Goal: Transaction & Acquisition: Purchase product/service

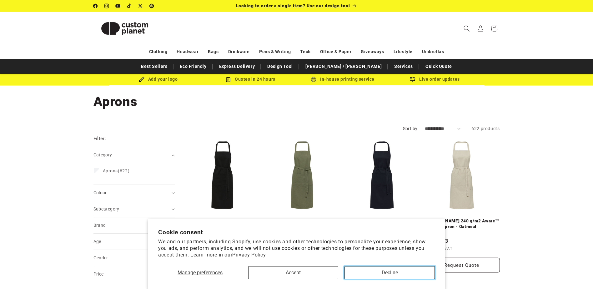
click at [360, 272] on button "Decline" at bounding box center [390, 272] width 90 height 13
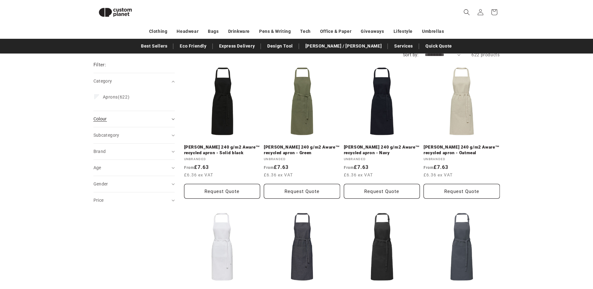
scroll to position [54, 0]
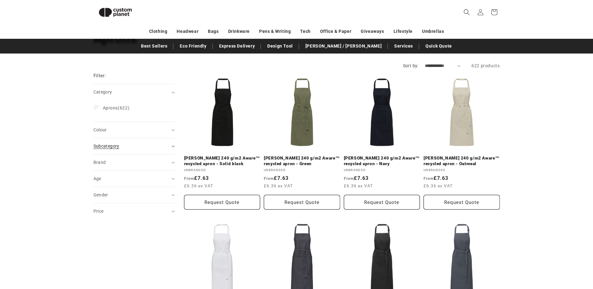
click at [126, 145] on div "Subcategory (0)" at bounding box center [131, 146] width 76 height 7
click at [126, 133] on summary "Colour (0)" at bounding box center [133, 130] width 81 height 16
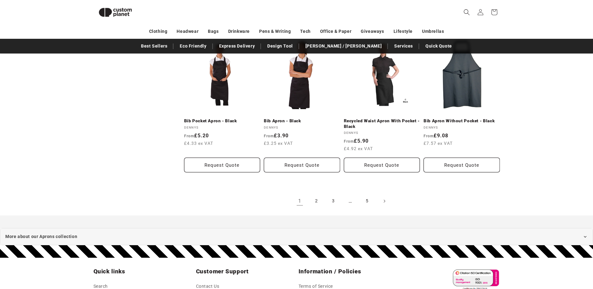
scroll to position [680, 0]
click at [366, 195] on link "5" at bounding box center [368, 201] width 14 height 14
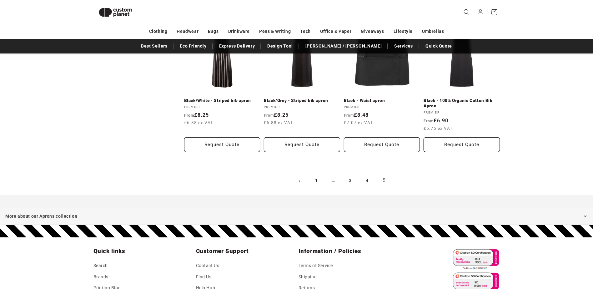
scroll to position [430, 0]
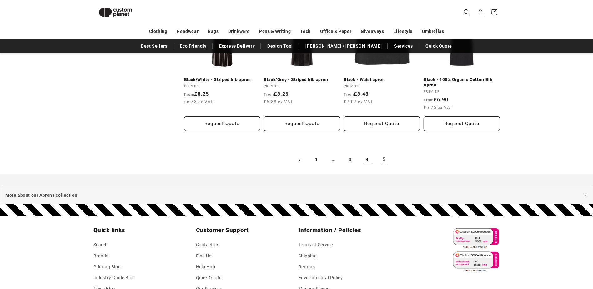
click at [368, 161] on link "4" at bounding box center [368, 160] width 14 height 14
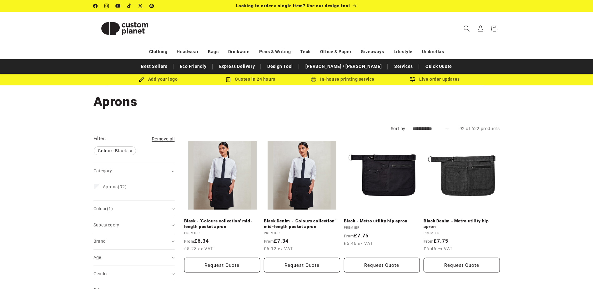
click at [420, 130] on select "**********" at bounding box center [431, 128] width 36 height 7
select select "**********"
click at [413, 125] on select "**********" at bounding box center [431, 128] width 36 height 7
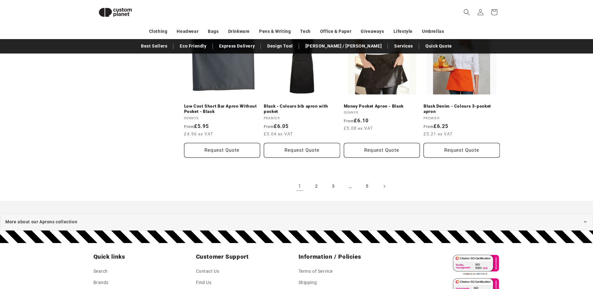
scroll to position [742, 0]
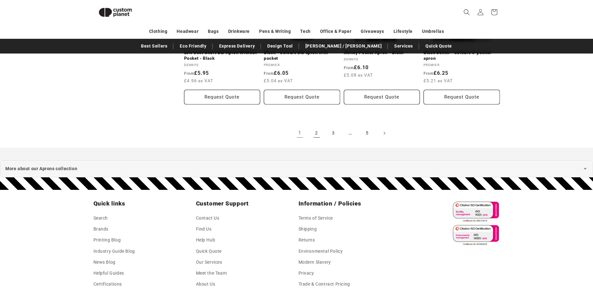
click at [317, 135] on link "2" at bounding box center [317, 133] width 14 height 14
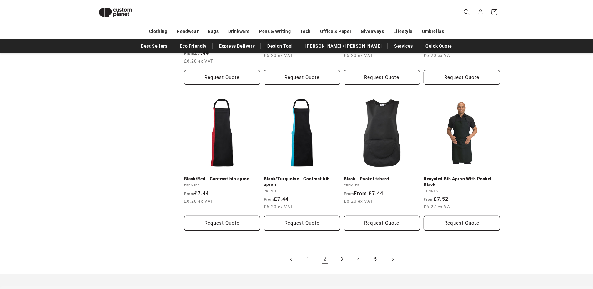
scroll to position [617, 0]
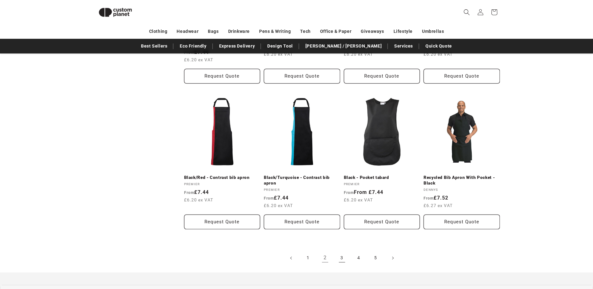
click at [345, 257] on link "3" at bounding box center [342, 258] width 14 height 14
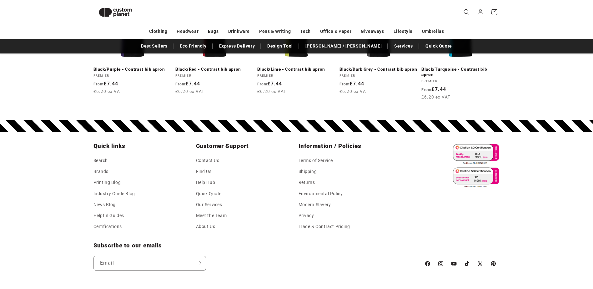
scroll to position [863, 0]
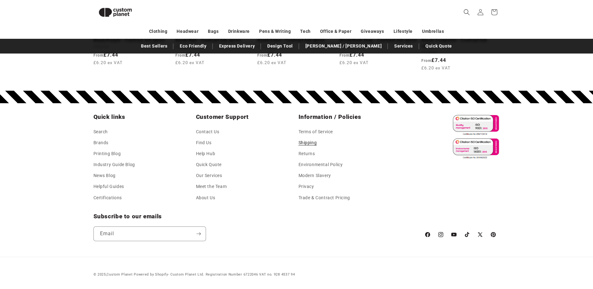
click at [311, 143] on link "Shipping" at bounding box center [308, 142] width 18 height 11
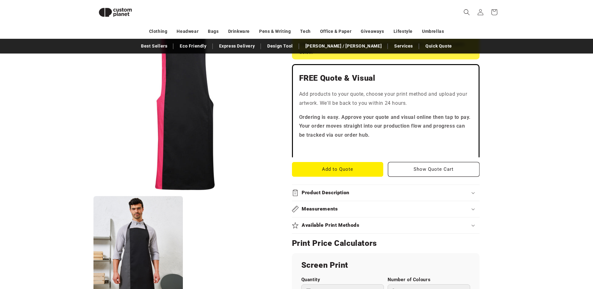
scroll to position [81, 0]
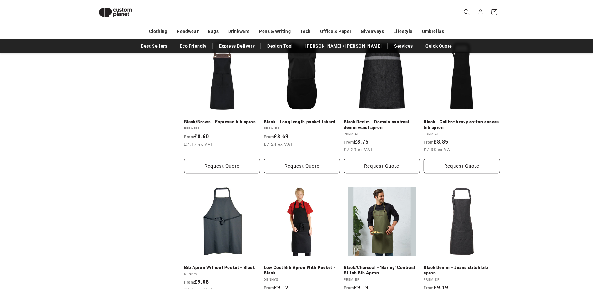
scroll to position [523, 0]
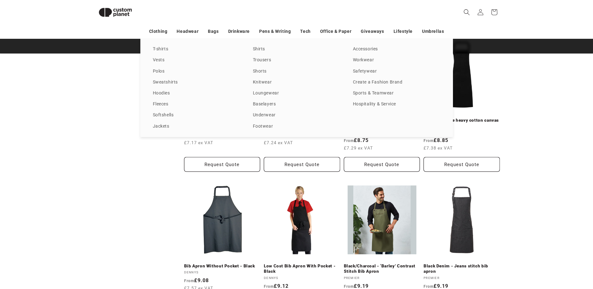
click at [569, 104] on div "T-shirts Vests Polos Sweatshirts Hoodies Fleeces Softshells Jackets Shirts Trou…" at bounding box center [296, 88] width 593 height 98
click at [466, 93] on div "T-shirts Vests Polos Sweatshirts Hoodies Fleeces Softshells Jackets Shirts Trou…" at bounding box center [296, 88] width 593 height 98
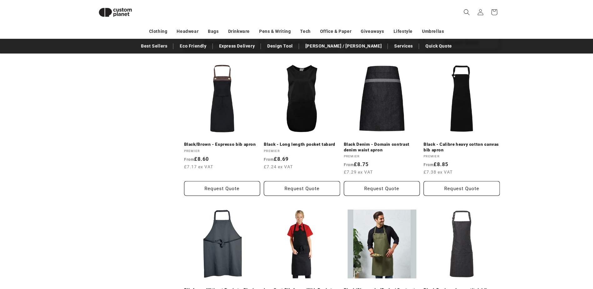
scroll to position [492, 0]
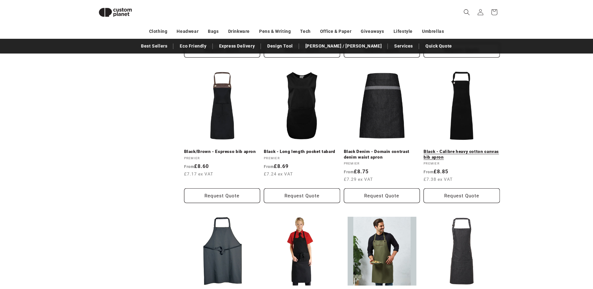
click at [466, 149] on link "Black - Calibre heavy cotton canvas bib apron" at bounding box center [462, 154] width 76 height 11
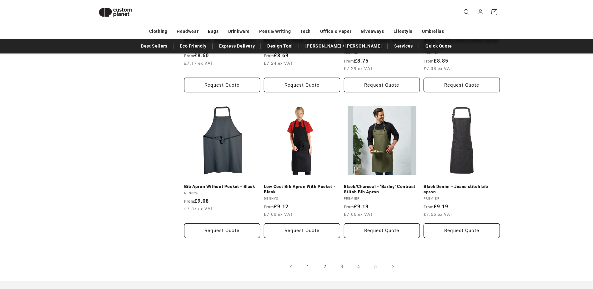
scroll to position [617, 0]
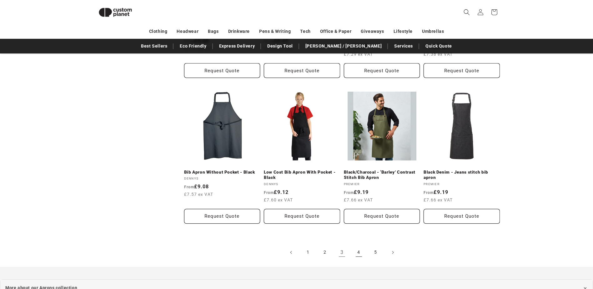
click at [356, 254] on link "4" at bounding box center [359, 252] width 14 height 14
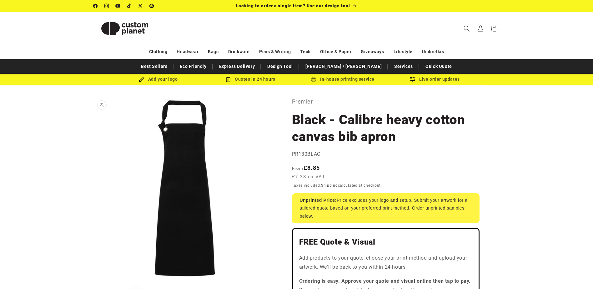
click at [93, 280] on button "Open media 1 in modal" at bounding box center [93, 280] width 0 height 0
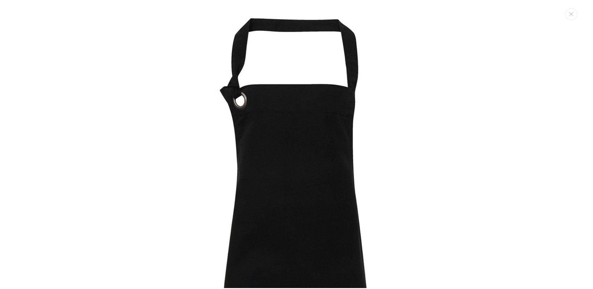
scroll to position [6, 0]
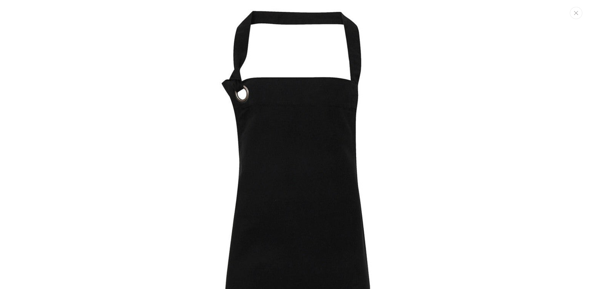
click at [577, 13] on icon "Close" at bounding box center [576, 13] width 4 height 4
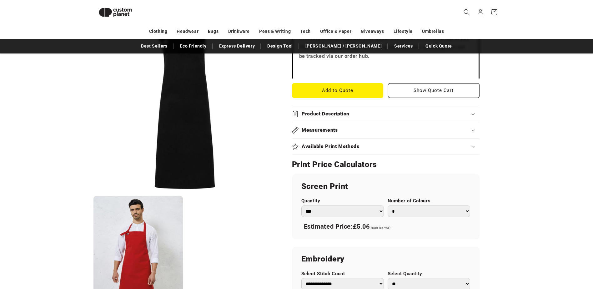
scroll to position [304, 0]
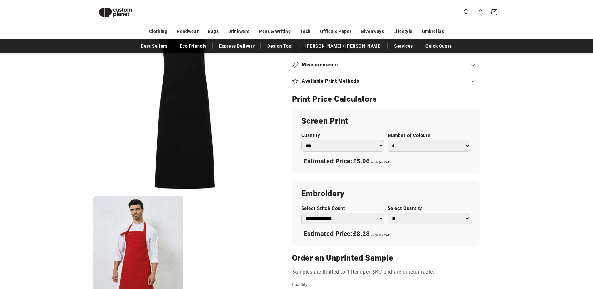
click at [358, 152] on div "Screen Print Quantity *** *** *** **** **** **** ***** ***** Number of Colours …" at bounding box center [386, 141] width 188 height 65
click at [357, 148] on select "*** *** *** **** **** **** ***** *****" at bounding box center [342, 146] width 83 height 12
click at [502, 161] on div "Skip to product information Open media 1 in modal Open media 2 in modal NaN / o…" at bounding box center [297, 91] width 438 height 614
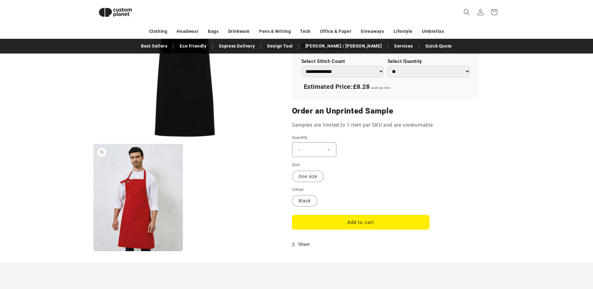
scroll to position [461, 0]
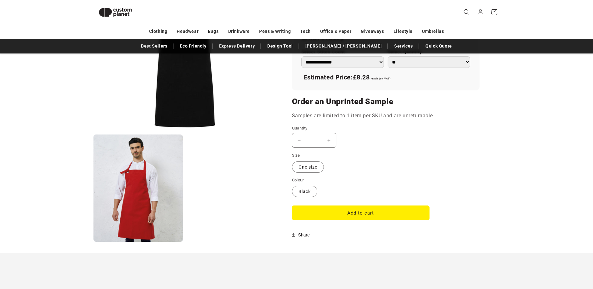
click at [93, 242] on button "Open media 2 in modal" at bounding box center [93, 242] width 0 height 0
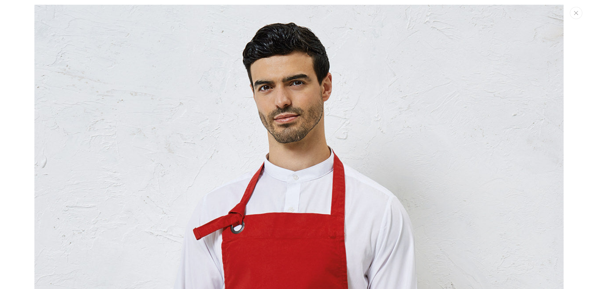
click at [575, 13] on icon "Close" at bounding box center [576, 13] width 4 height 4
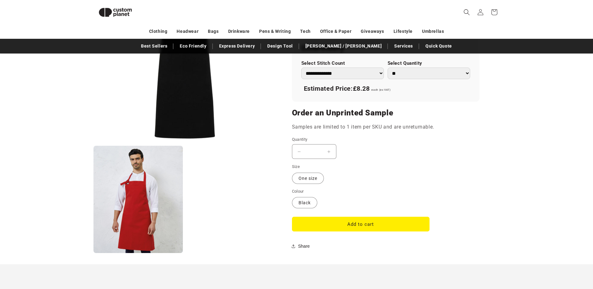
scroll to position [461, 0]
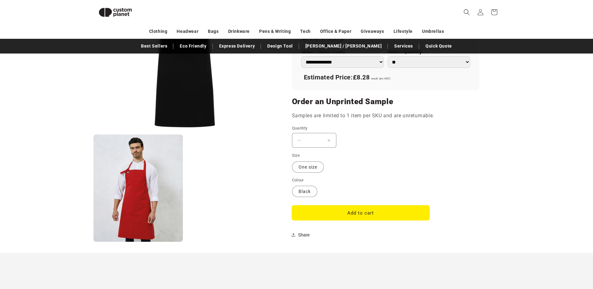
click at [369, 212] on button "Add to cart" at bounding box center [361, 212] width 138 height 15
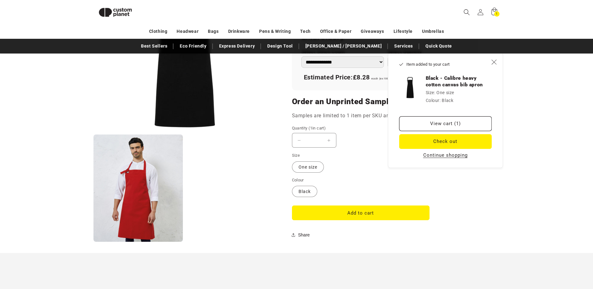
click at [448, 115] on div "Item added to your cart Black - Calibre heavy cotton canvas bib apron Size: One…" at bounding box center [445, 110] width 115 height 114
click at [448, 123] on link "View cart (1)" at bounding box center [445, 123] width 93 height 15
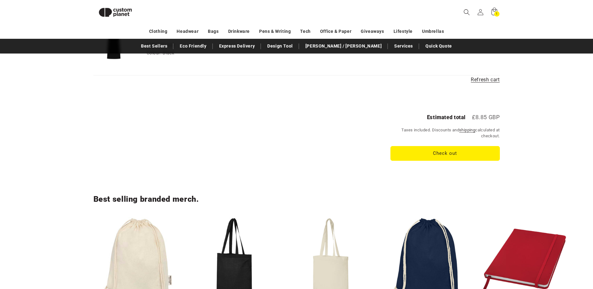
scroll to position [117, 0]
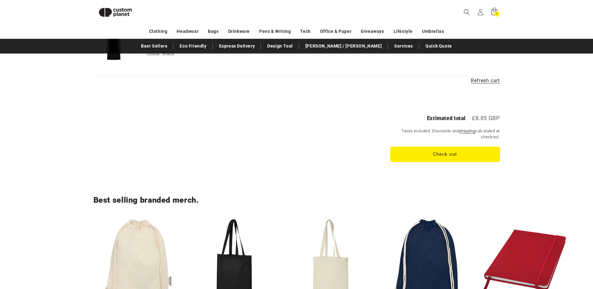
click at [446, 158] on button "Check out" at bounding box center [445, 154] width 109 height 15
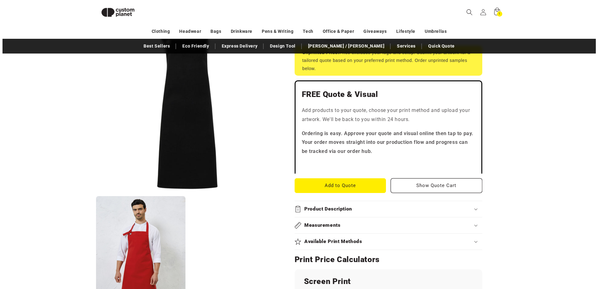
scroll to position [179, 0]
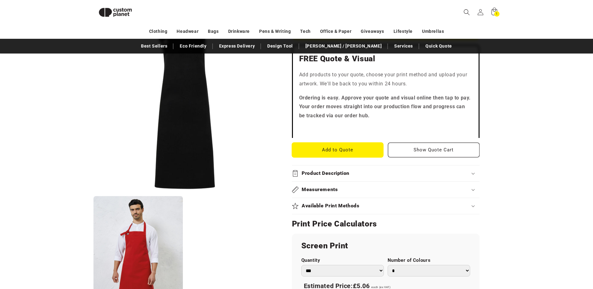
click at [373, 146] on button "Add to Quote" at bounding box center [338, 150] width 92 height 15
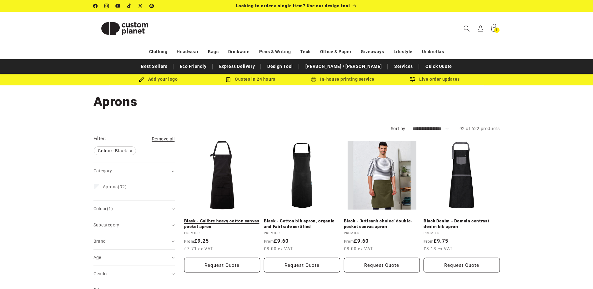
click at [220, 218] on link "Black - Calibre heavy cotton canvas pocket apron" at bounding box center [222, 223] width 76 height 11
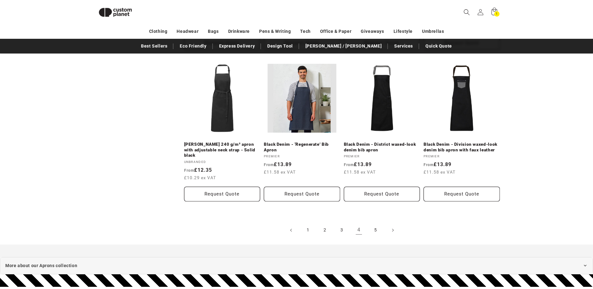
scroll to position [680, 0]
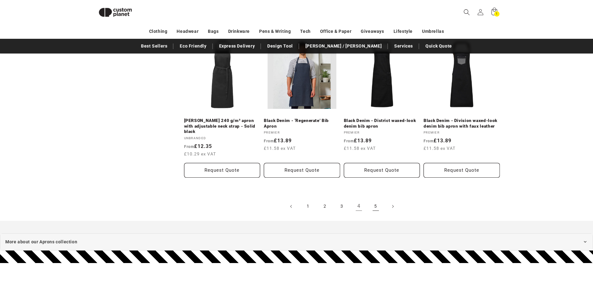
click at [375, 200] on link "5" at bounding box center [376, 206] width 14 height 14
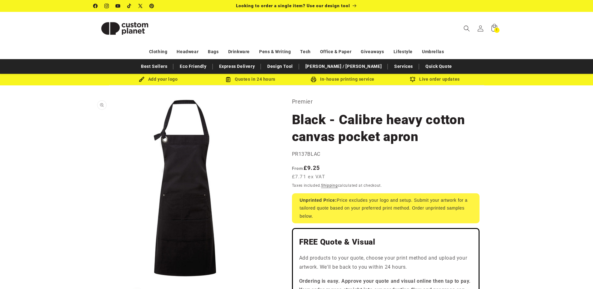
click at [93, 280] on button "Open media 1 in modal" at bounding box center [93, 280] width 0 height 0
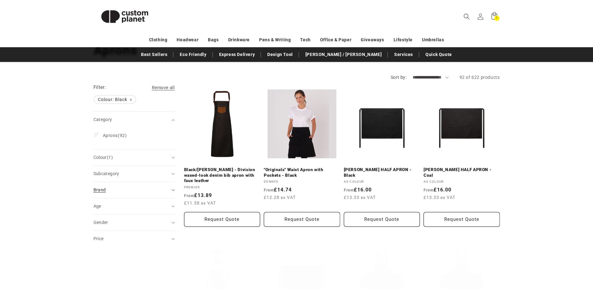
scroll to position [63, 0]
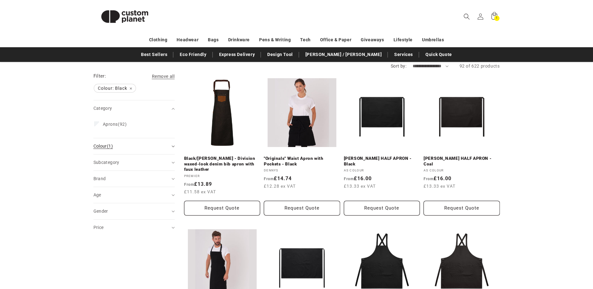
click at [132, 148] on div "Colour (1)" at bounding box center [131, 146] width 76 height 7
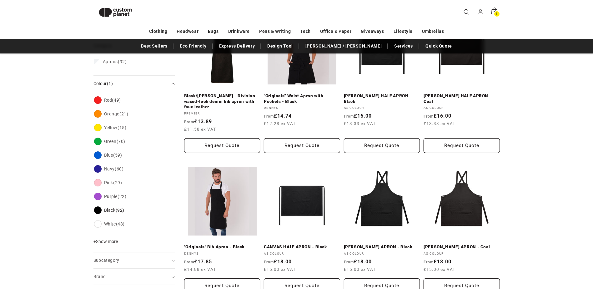
scroll to position [117, 0]
click at [109, 246] on button "+ Show more - Show less" at bounding box center [106, 242] width 26 height 9
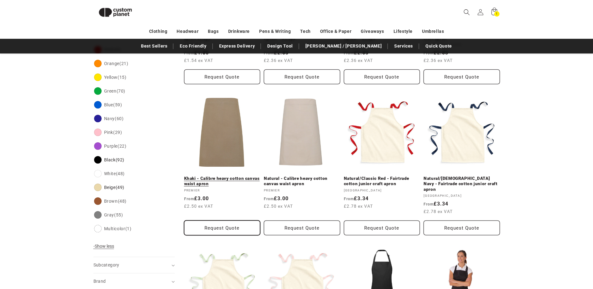
scroll to position [179, 0]
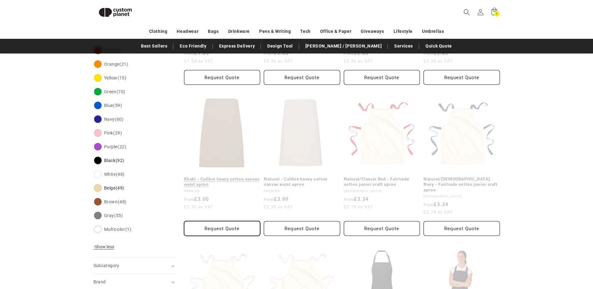
scroll to position [166, 0]
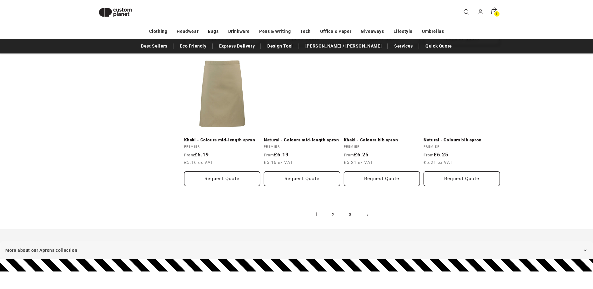
scroll to position [698, 0]
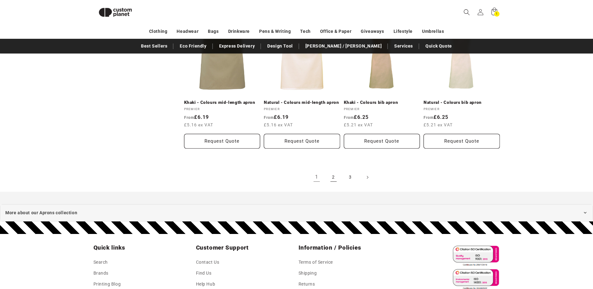
click at [335, 173] on link "2" at bounding box center [334, 177] width 14 height 14
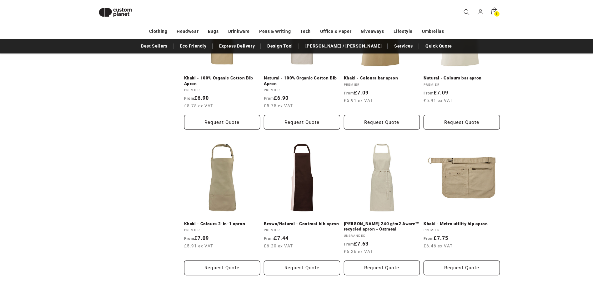
scroll to position [429, 0]
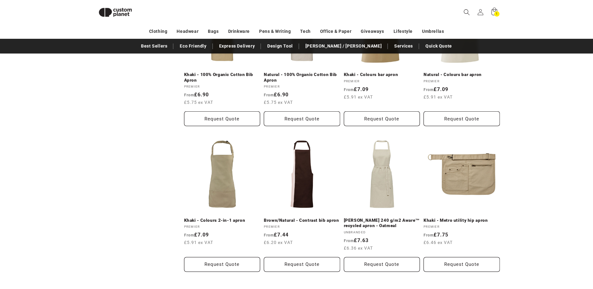
click at [543, 152] on div "**********" at bounding box center [296, 70] width 593 height 780
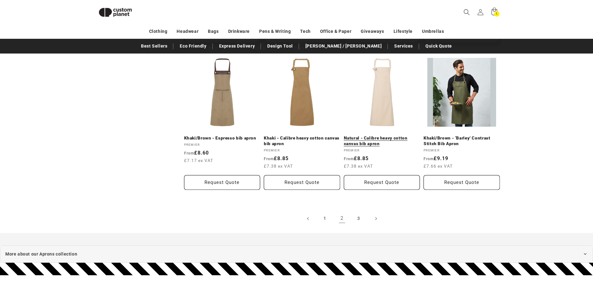
click at [382, 135] on link "Natural - Calibre heavy cotton canvas bib apron" at bounding box center [382, 140] width 76 height 11
click at [360, 221] on link "3" at bounding box center [359, 219] width 14 height 14
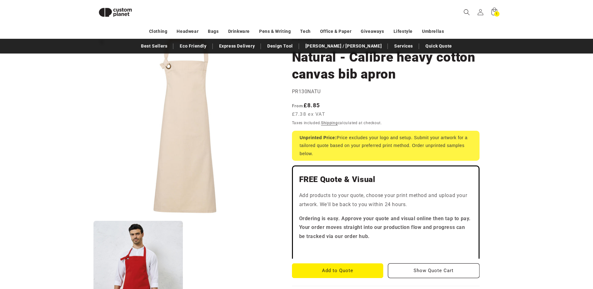
scroll to position [23, 0]
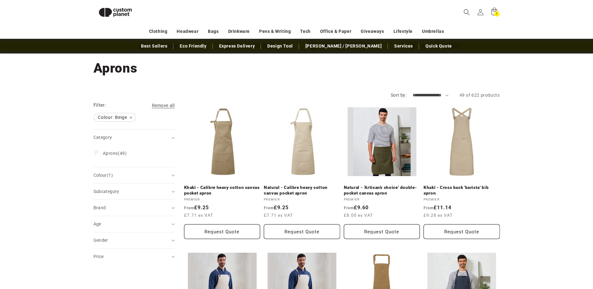
scroll to position [23, 0]
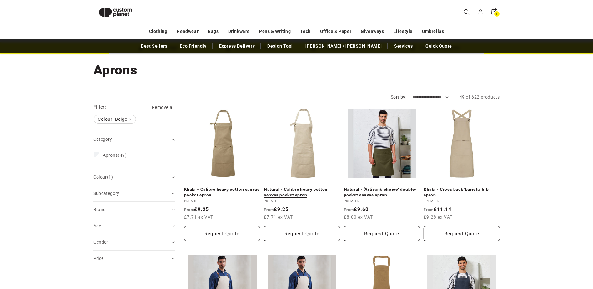
click at [294, 187] on link "Natural - Calibre heavy cotton canvas pocket apron" at bounding box center [302, 192] width 76 height 11
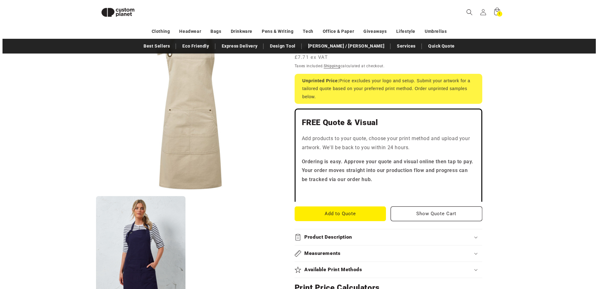
scroll to position [86, 0]
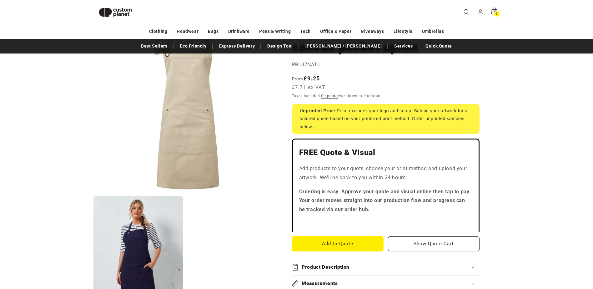
click at [321, 244] on button "Add to Quote" at bounding box center [338, 243] width 92 height 15
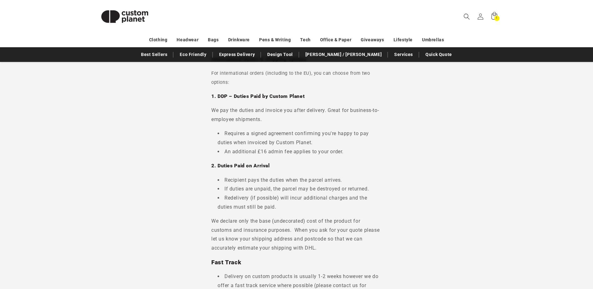
scroll to position [250, 0]
